Goal: Transaction & Acquisition: Purchase product/service

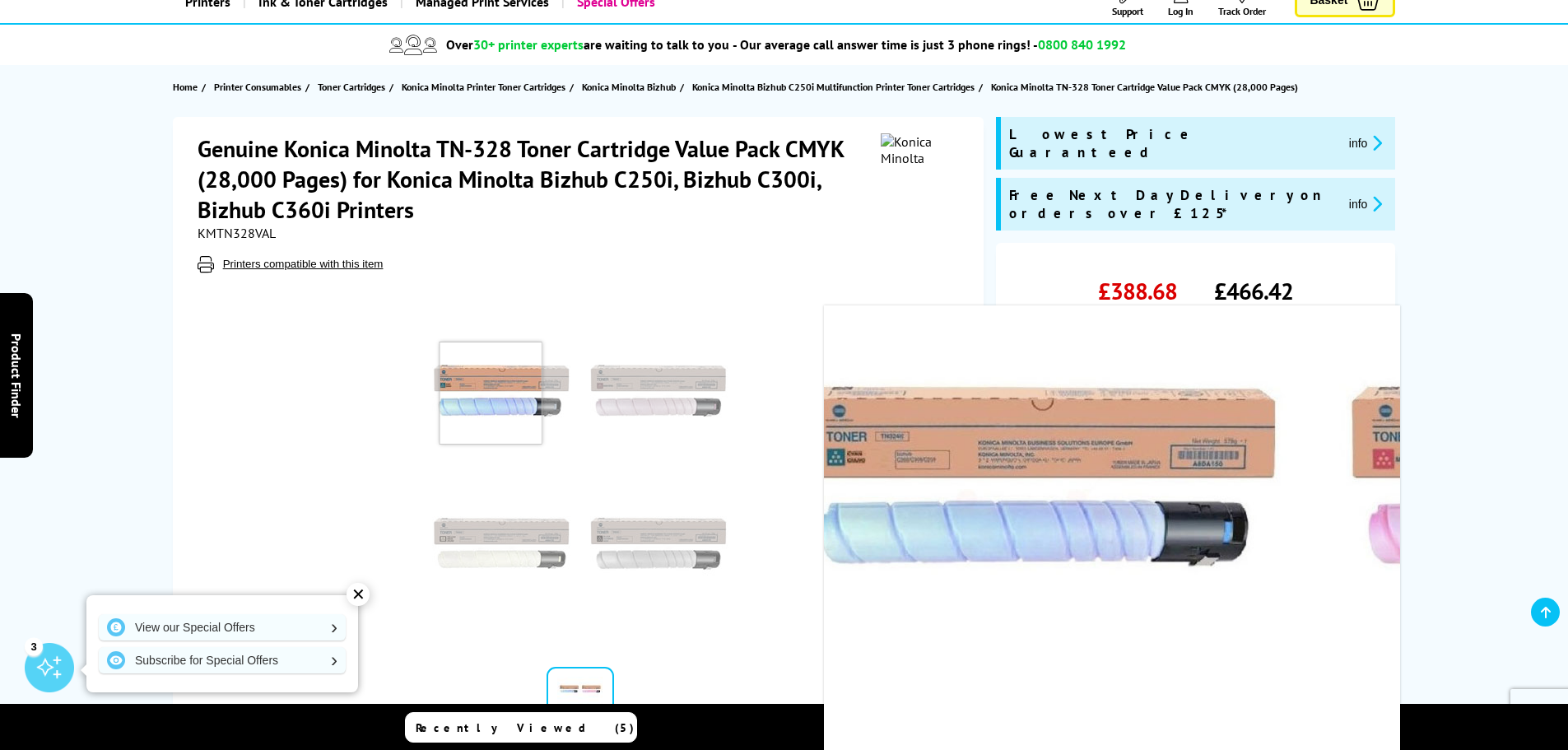
scroll to position [247, 0]
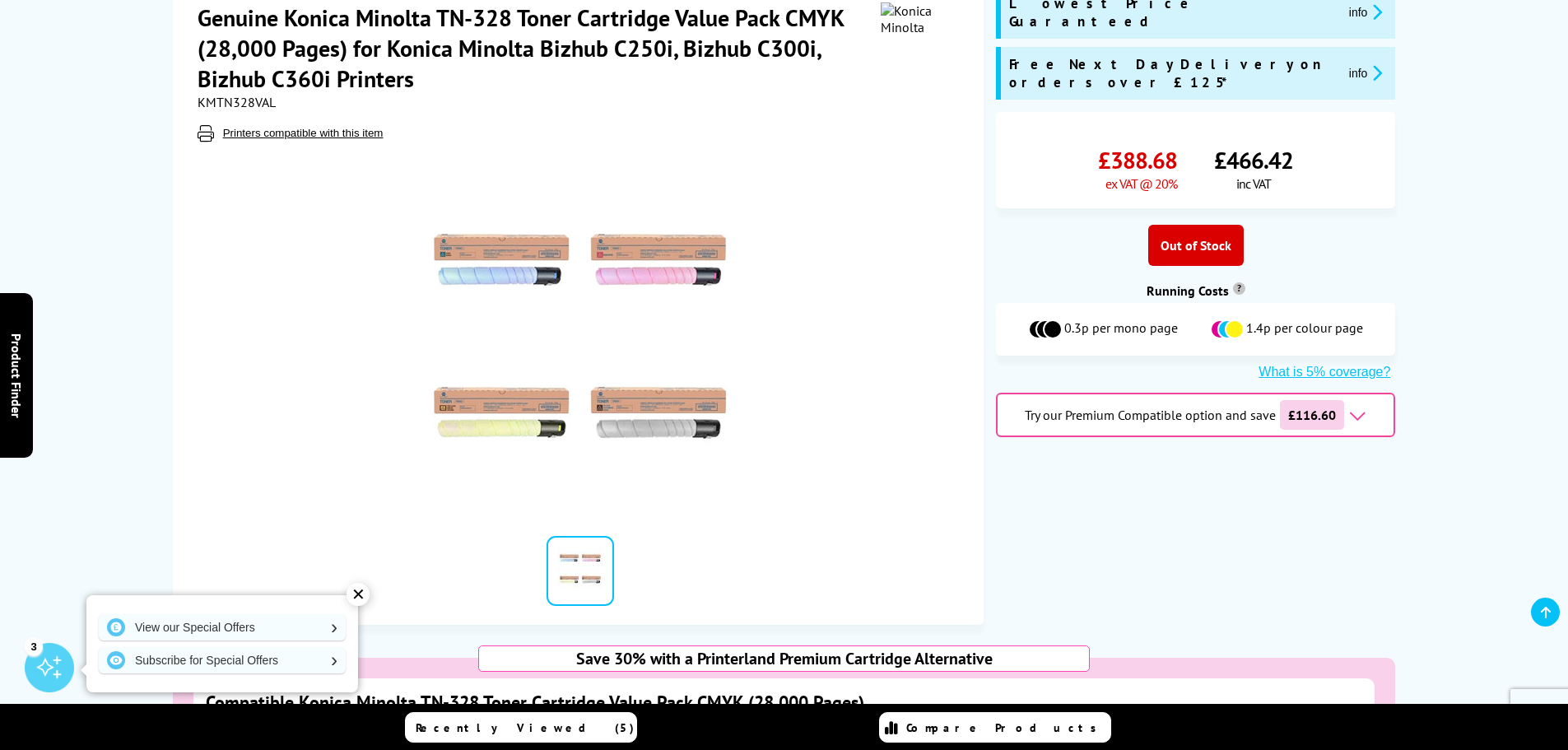
click at [575, 574] on link at bounding box center [581, 570] width 68 height 70
drag, startPoint x: 586, startPoint y: 542, endPoint x: 740, endPoint y: 571, distance: 156.7
click at [740, 571] on div at bounding box center [581, 571] width 478 height 83
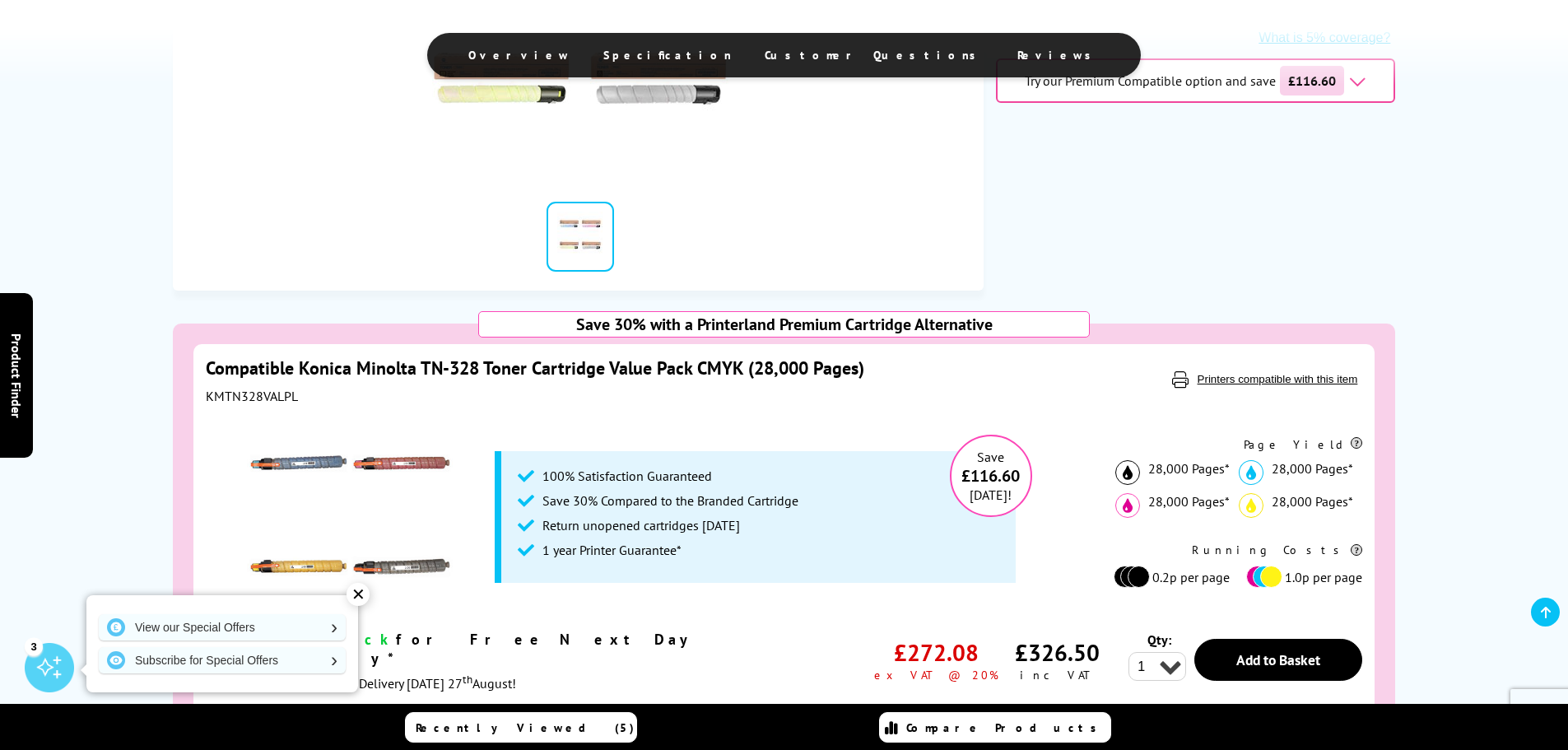
scroll to position [741, 0]
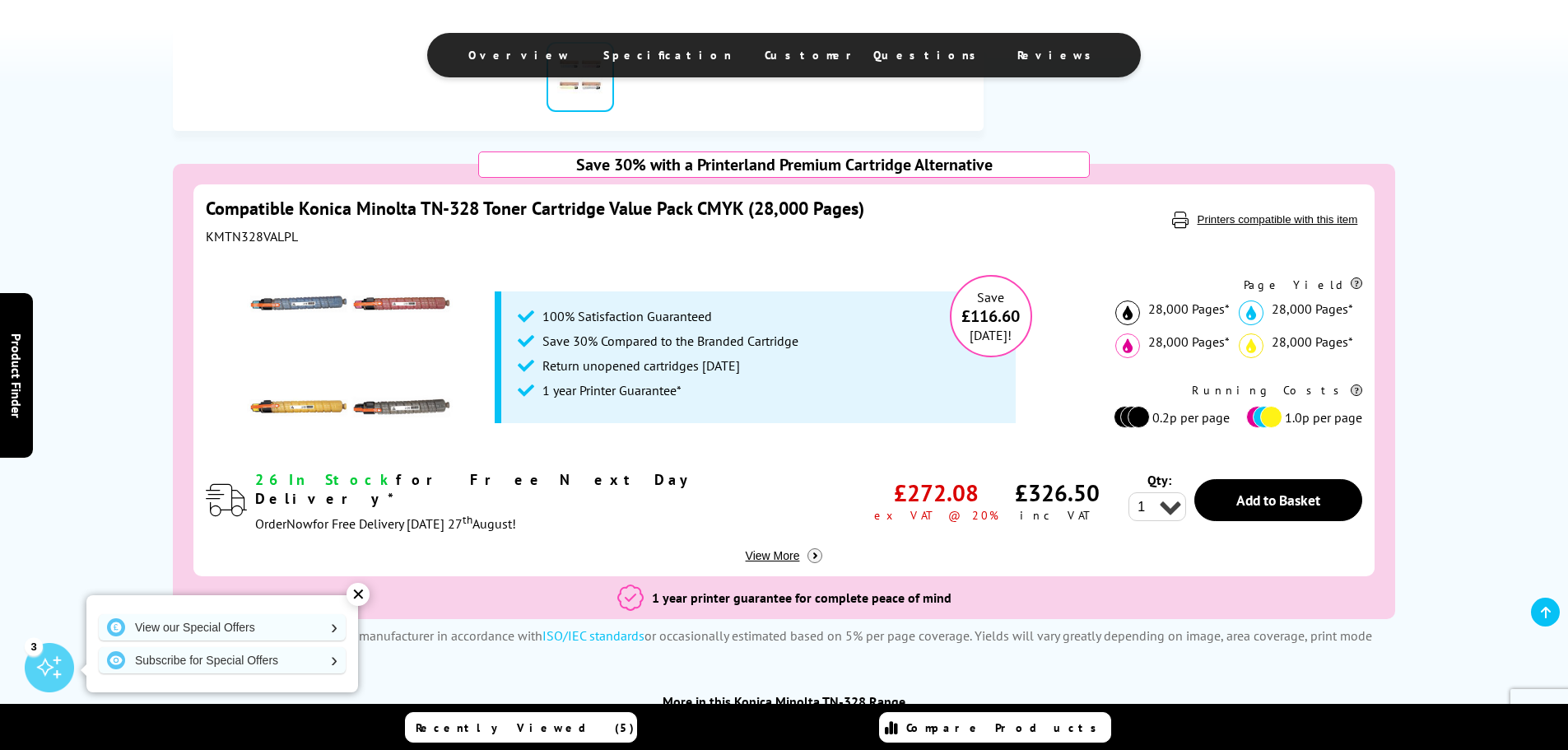
click at [336, 322] on img at bounding box center [350, 355] width 206 height 206
